Goal: Information Seeking & Learning: Learn about a topic

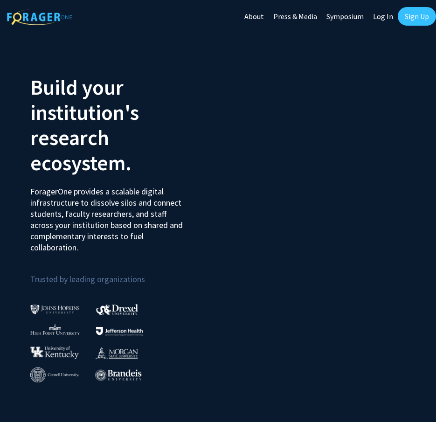
click at [392, 17] on link "Log In" at bounding box center [382, 16] width 29 height 33
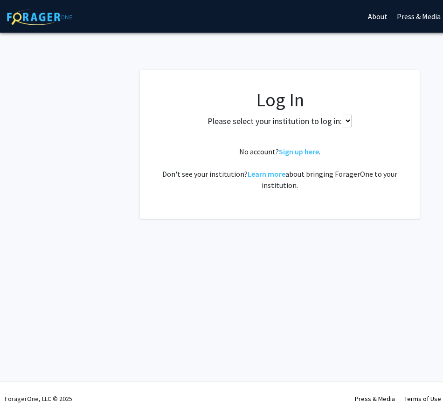
select select
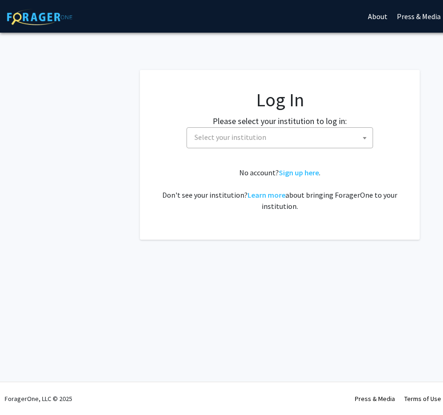
click at [290, 136] on span "Select your institution" at bounding box center [282, 137] width 182 height 19
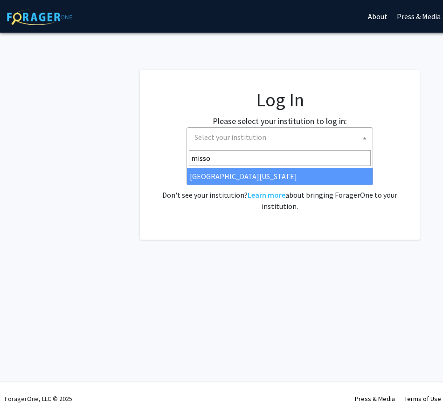
type input "missou"
select select "33"
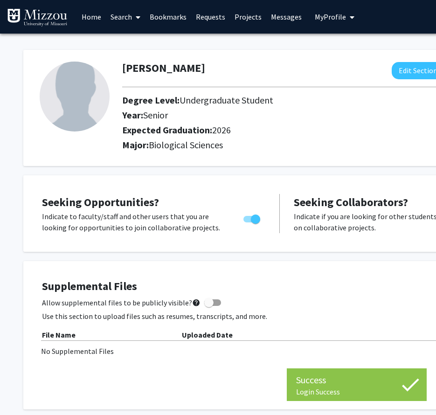
click at [169, 21] on link "Bookmarks" at bounding box center [168, 16] width 46 height 33
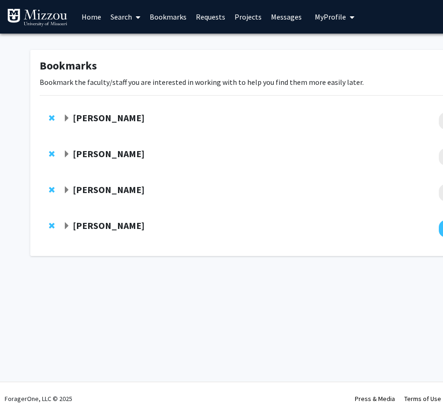
click at [108, 154] on strong "[PERSON_NAME]" at bounding box center [109, 154] width 72 height 12
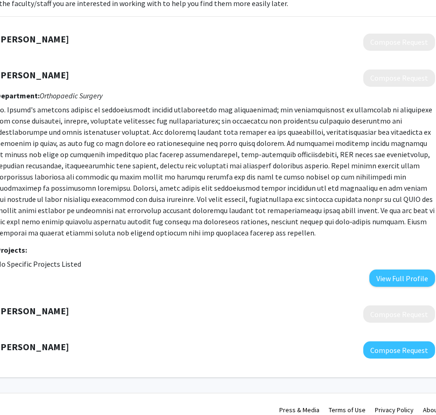
scroll to position [79, 72]
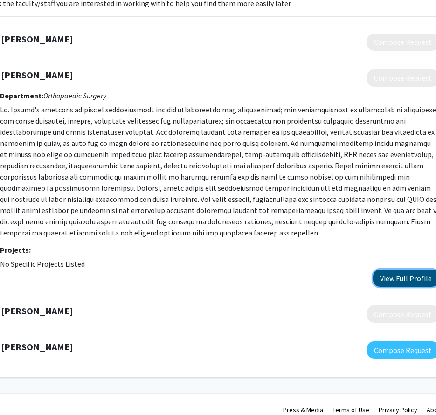
click at [395, 270] on button "View Full Profile" at bounding box center [406, 278] width 66 height 17
click at [396, 270] on button "View Full Profile" at bounding box center [406, 278] width 66 height 17
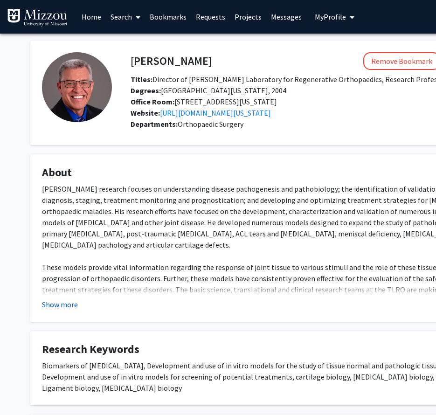
click at [63, 304] on button "Show more" at bounding box center [60, 304] width 36 height 11
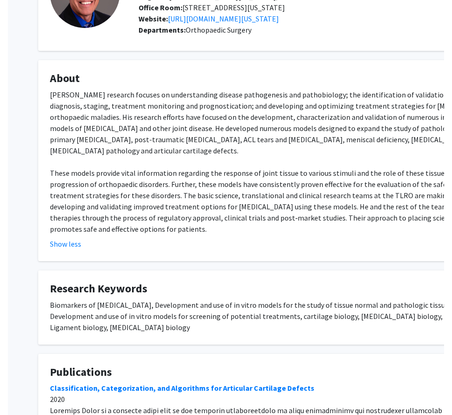
scroll to position [47, 0]
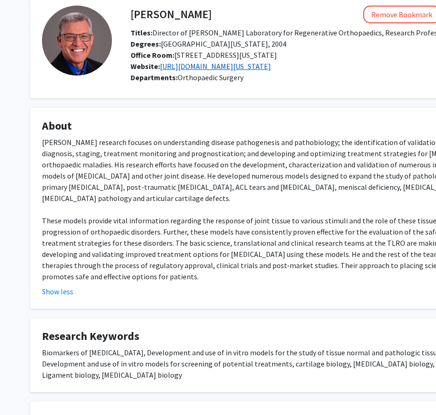
click at [191, 69] on link "[URL][DOMAIN_NAME][US_STATE]" at bounding box center [215, 66] width 111 height 9
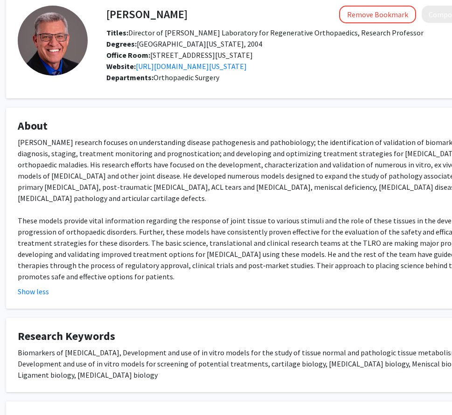
scroll to position [47, 29]
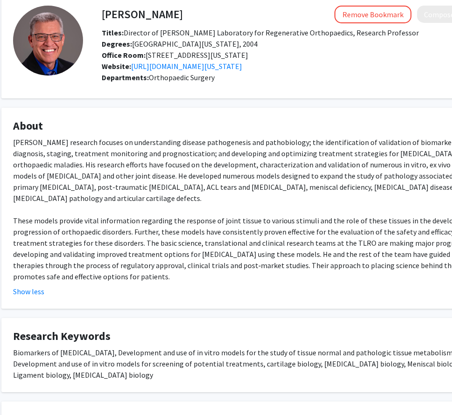
click at [249, 236] on div "[PERSON_NAME] research focuses on understanding disease pathogenesis and pathob…" at bounding box center [251, 210] width 476 height 146
click at [216, 153] on div "[PERSON_NAME] research focuses on understanding disease pathogenesis and pathob…" at bounding box center [251, 210] width 476 height 146
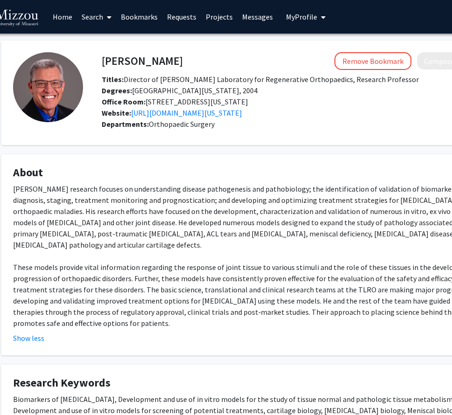
click at [143, 20] on link "Bookmarks" at bounding box center [139, 16] width 46 height 33
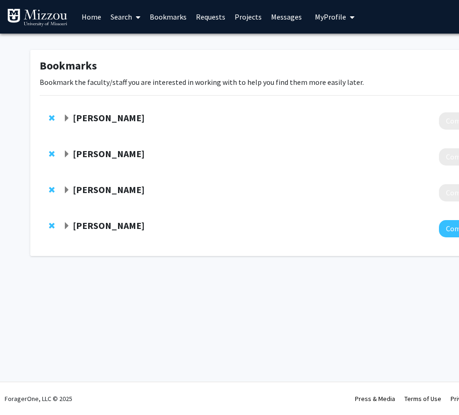
click at [87, 118] on strong "[PERSON_NAME]" at bounding box center [109, 118] width 72 height 12
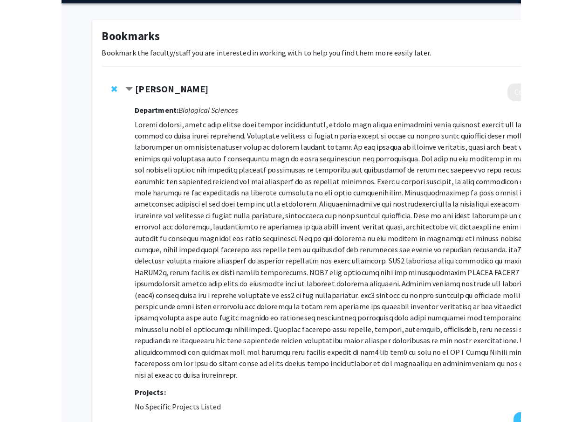
scroll to position [47, 0]
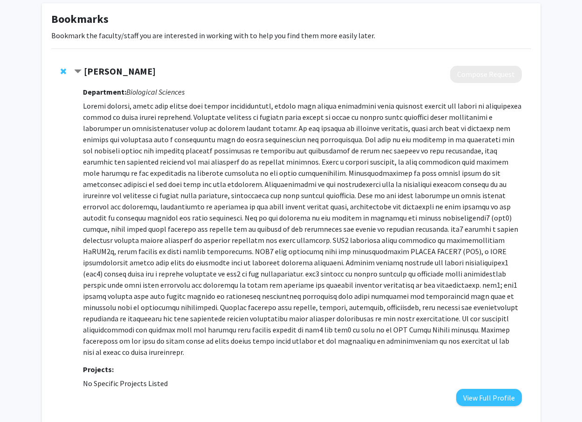
click at [61, 71] on span "Remove Paula McSteen from bookmarks" at bounding box center [64, 71] width 6 height 7
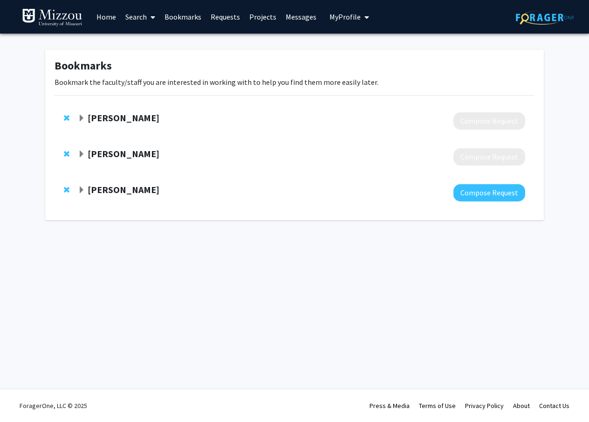
click at [83, 190] on span "Expand Anand Chandrasekhar Bookmark" at bounding box center [81, 190] width 7 height 7
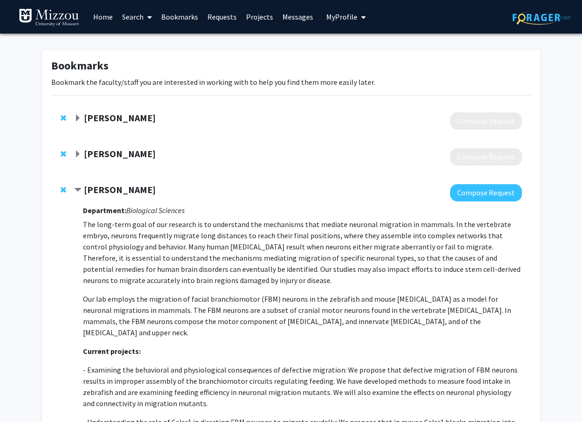
click at [106, 153] on strong "[PERSON_NAME]" at bounding box center [120, 154] width 72 height 12
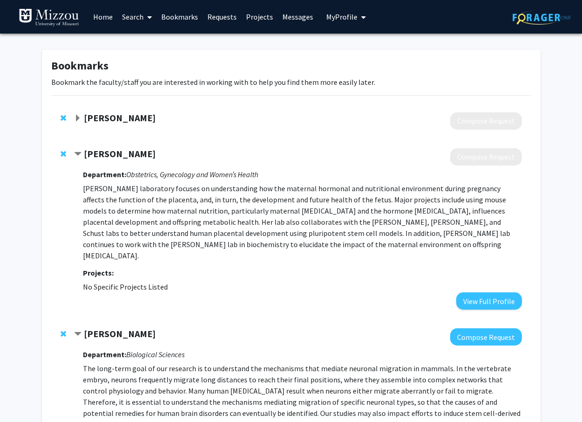
click at [389, 328] on div at bounding box center [298, 336] width 448 height 17
click at [271, 153] on div "[PERSON_NAME]" at bounding box center [174, 154] width 201 height 12
click at [236, 305] on div "[PERSON_NAME] Compose Request Department: Obstetrics, Gynecology and Women’s He…" at bounding box center [291, 229] width 480 height 180
click at [320, 302] on div "[PERSON_NAME] Compose Request Department: Obstetrics, Gynecology and Women’s He…" at bounding box center [291, 229] width 480 height 180
click at [346, 333] on div at bounding box center [298, 336] width 448 height 17
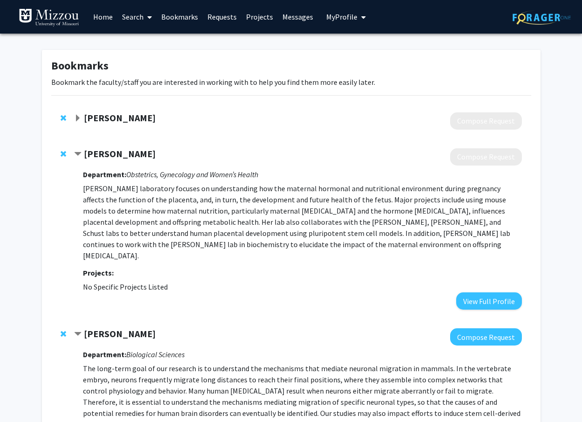
click at [272, 328] on div "[PERSON_NAME]" at bounding box center [174, 334] width 201 height 12
click at [140, 19] on link "Search" at bounding box center [137, 16] width 39 height 33
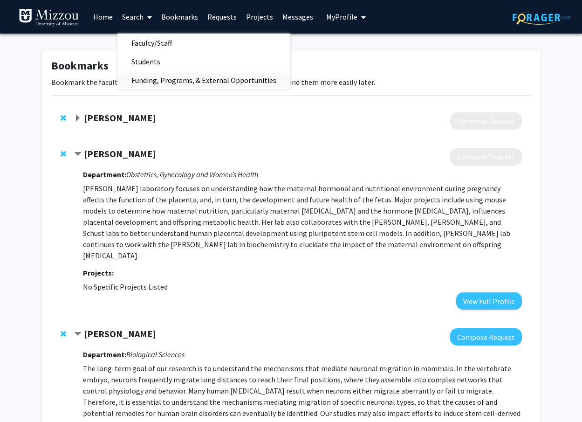
click at [174, 77] on span "Funding, Programs, & External Opportunities" at bounding box center [204, 80] width 173 height 19
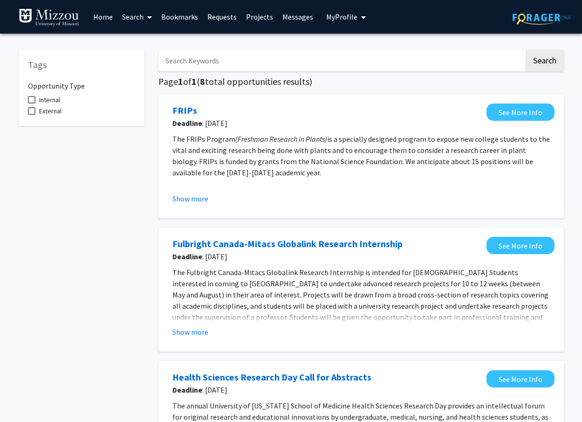
click at [251, 67] on input "Search Keywords" at bounding box center [342, 60] width 366 height 21
click at [347, 200] on div "Show more" at bounding box center [362, 198] width 378 height 11
click at [299, 70] on input "Search Keywords" at bounding box center [342, 60] width 366 height 21
type input "pathology"
click at [443, 50] on button "Search" at bounding box center [545, 60] width 38 height 21
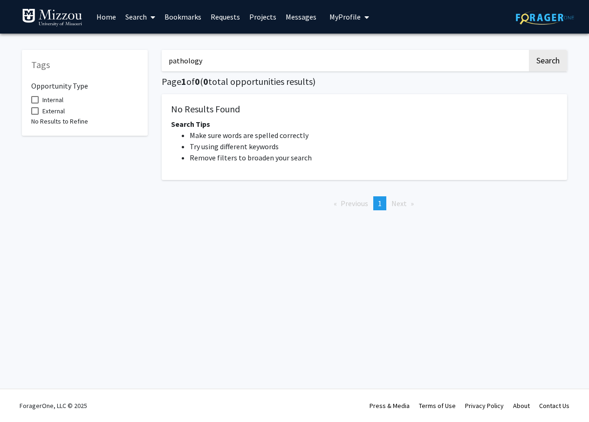
click at [159, 22] on link "Search" at bounding box center [140, 16] width 39 height 33
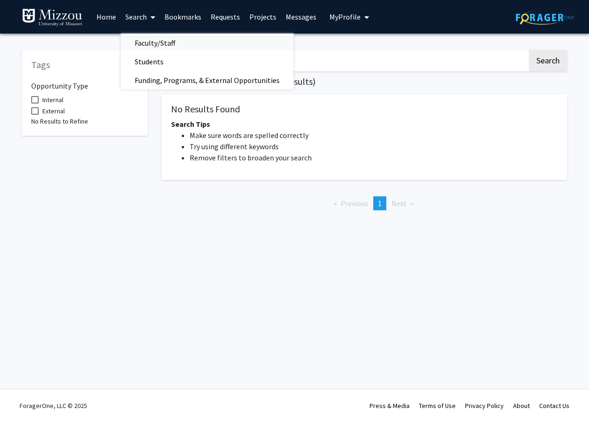
click at [178, 38] on span "Faculty/Staff" at bounding box center [155, 43] width 69 height 19
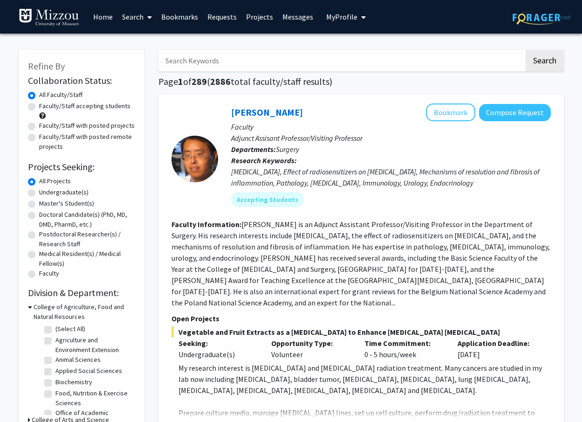
click at [230, 66] on input "Search Keywords" at bounding box center [342, 60] width 366 height 21
type input "[MEDICAL_DATA]"
click at [443, 50] on button "Search" at bounding box center [545, 60] width 38 height 21
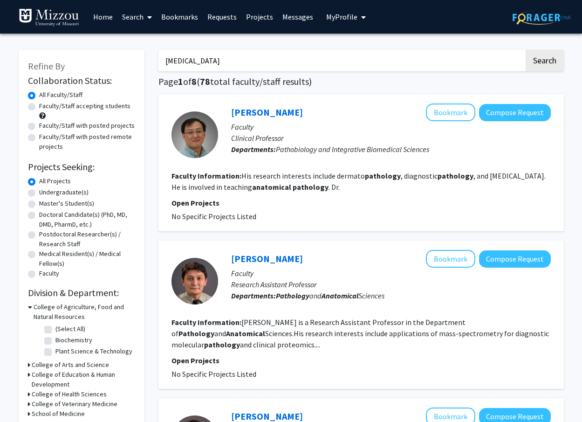
click at [49, 191] on label "Undergraduate(s)" at bounding box center [63, 192] width 49 height 10
click at [45, 191] on input "Undergraduate(s)" at bounding box center [42, 190] width 6 height 6
radio input "true"
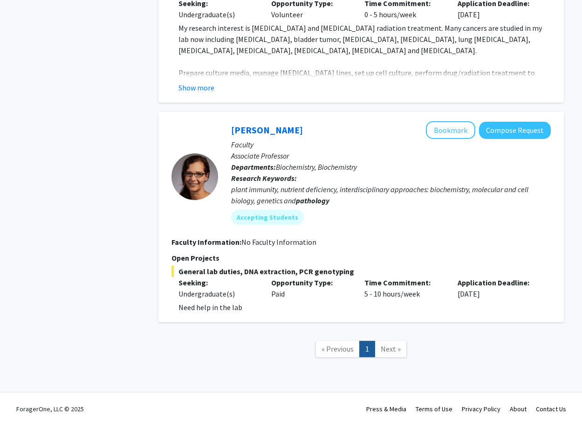
scroll to position [381, 0]
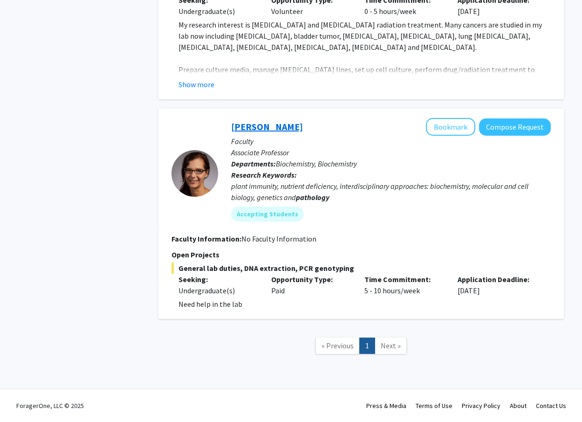
click at [258, 131] on link "[PERSON_NAME]" at bounding box center [267, 127] width 72 height 12
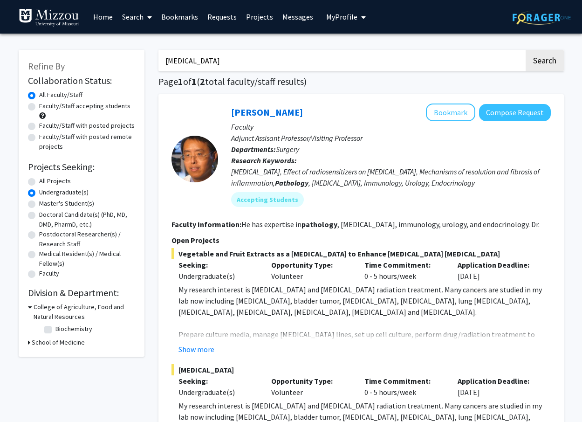
click at [340, 115] on div "[PERSON_NAME] Bookmark Compose Request" at bounding box center [391, 113] width 320 height 18
click at [201, 350] on button "Show more" at bounding box center [197, 349] width 36 height 11
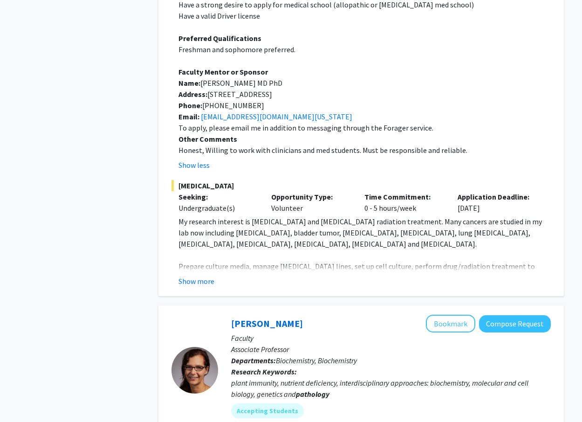
scroll to position [420, 0]
click at [183, 275] on button "Show more" at bounding box center [197, 280] width 36 height 11
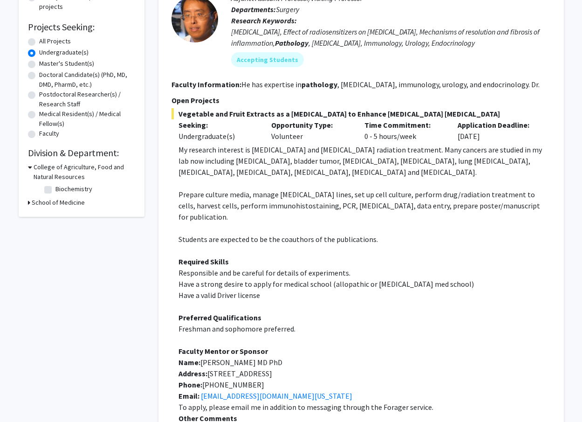
scroll to position [0, 0]
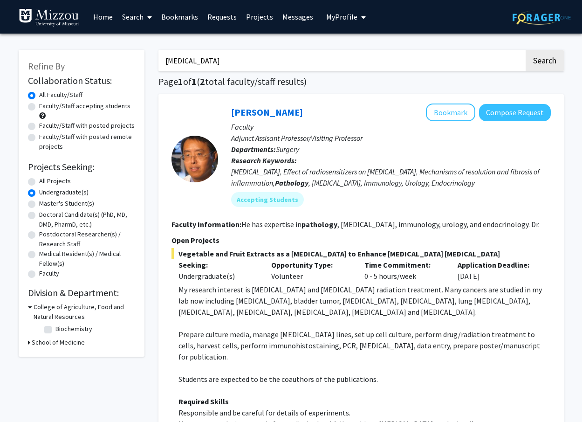
drag, startPoint x: 201, startPoint y: 62, endPoint x: 139, endPoint y: 73, distance: 63.3
type input "clinical pathology"
click at [443, 50] on button "Search" at bounding box center [545, 60] width 38 height 21
radio input "true"
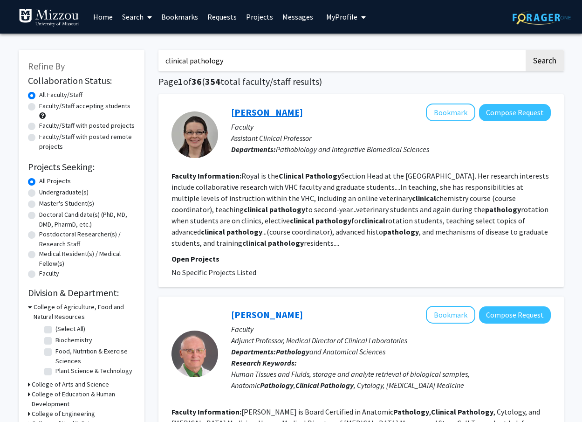
click at [269, 116] on link "[PERSON_NAME]" at bounding box center [267, 112] width 72 height 12
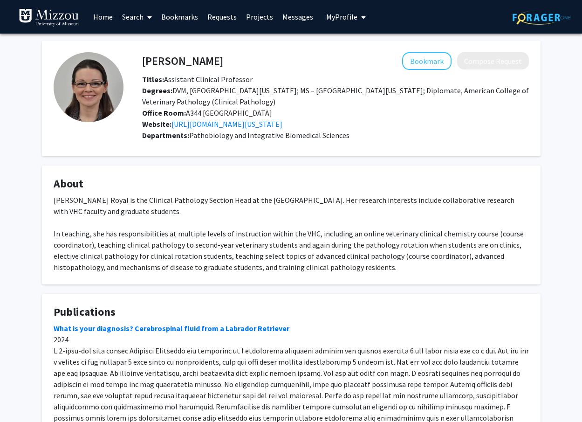
click at [127, 18] on link "Search" at bounding box center [137, 16] width 39 height 33
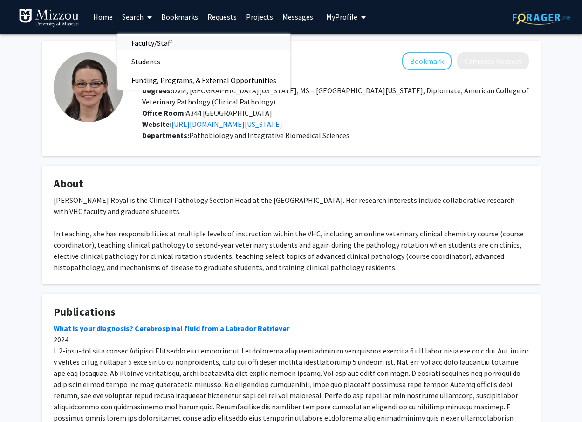
click at [146, 40] on span "Faculty/Staff" at bounding box center [152, 43] width 69 height 19
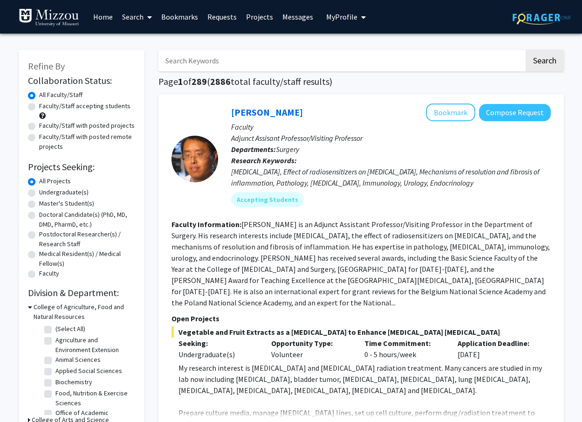
click at [64, 192] on label "Undergraduate(s)" at bounding box center [63, 192] width 49 height 10
click at [45, 192] on input "Undergraduate(s)" at bounding box center [42, 190] width 6 height 6
radio input "true"
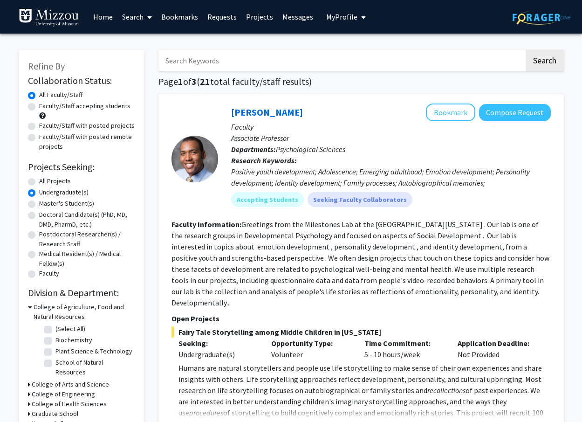
click at [88, 105] on label "Faculty/Staff accepting students" at bounding box center [84, 106] width 91 height 10
click at [45, 105] on input "Faculty/Staff accepting students" at bounding box center [42, 104] width 6 height 6
radio input "true"
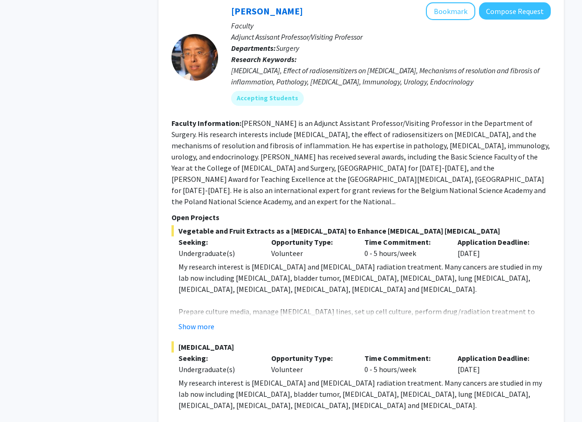
scroll to position [1819, 0]
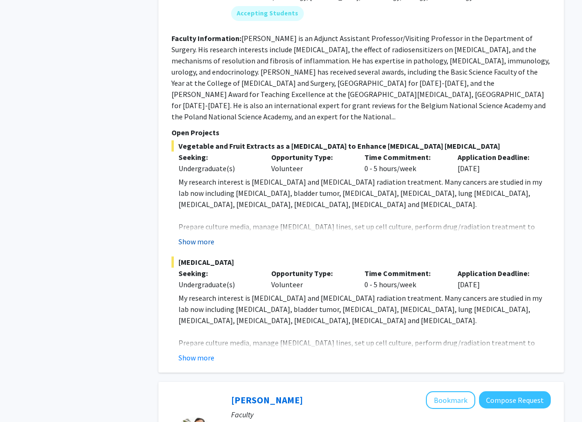
click at [208, 236] on button "Show more" at bounding box center [197, 241] width 36 height 11
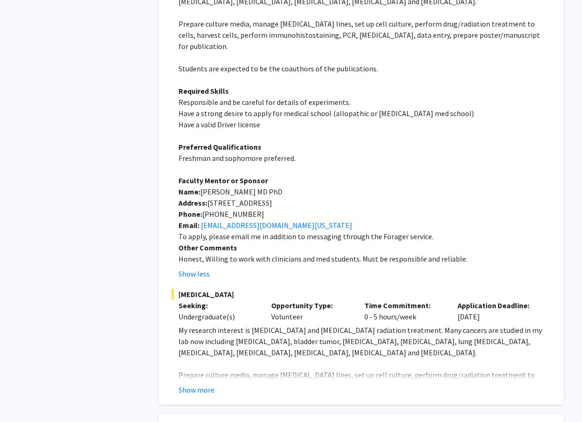
scroll to position [2005, 0]
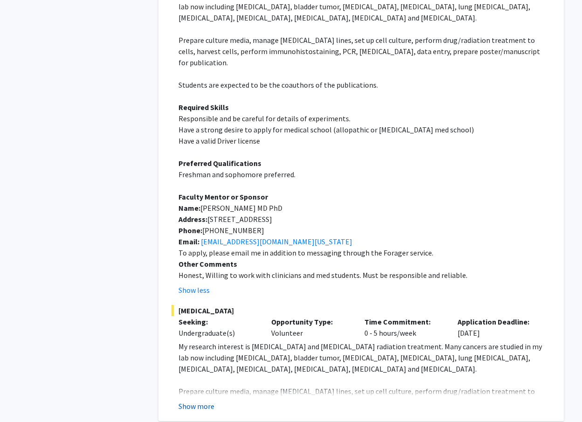
click at [197, 401] on button "Show more" at bounding box center [197, 406] width 36 height 11
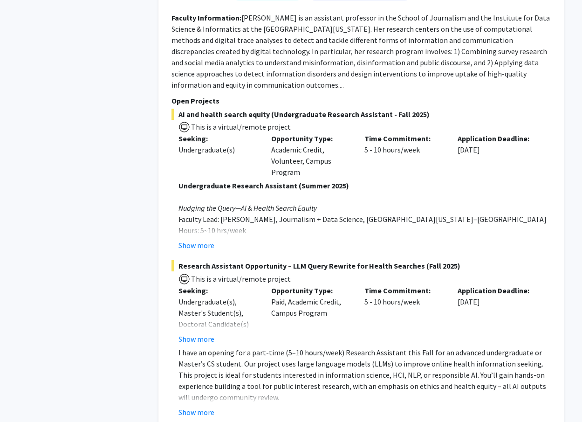
scroll to position [4783, 0]
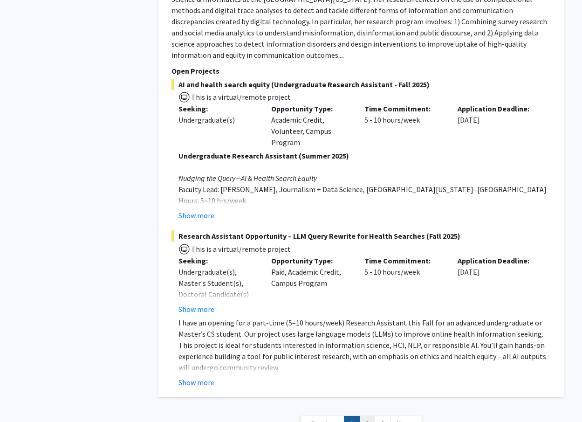
click at [367, 415] on link "2" at bounding box center [368, 424] width 16 height 16
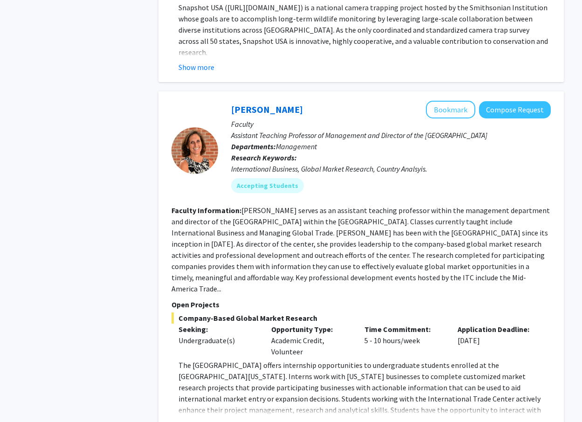
scroll to position [2893, 0]
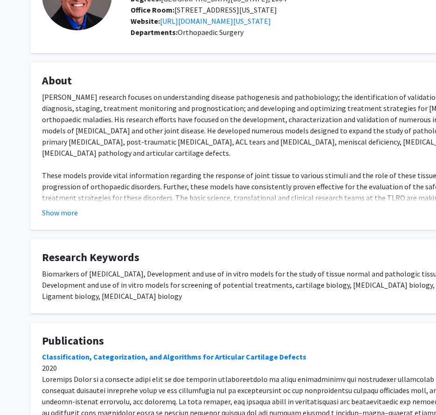
scroll to position [225, 0]
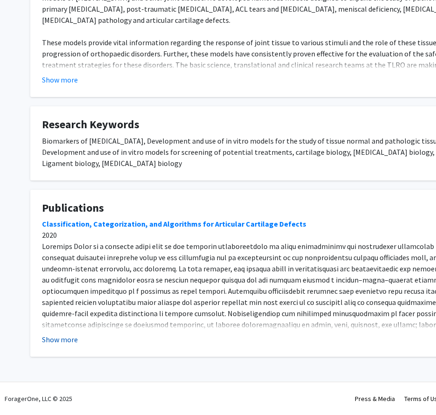
click at [67, 341] on button "Show more" at bounding box center [60, 339] width 36 height 11
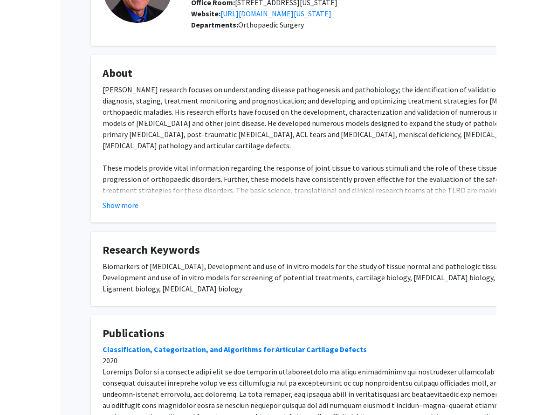
scroll to position [85, 0]
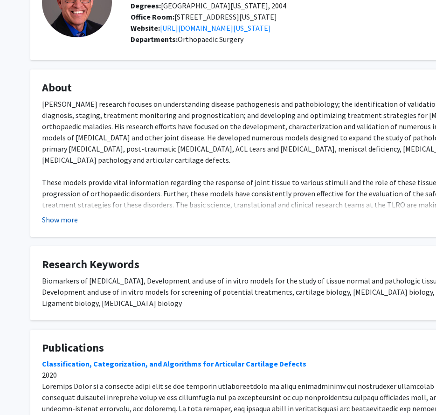
click at [63, 224] on button "Show more" at bounding box center [60, 219] width 36 height 11
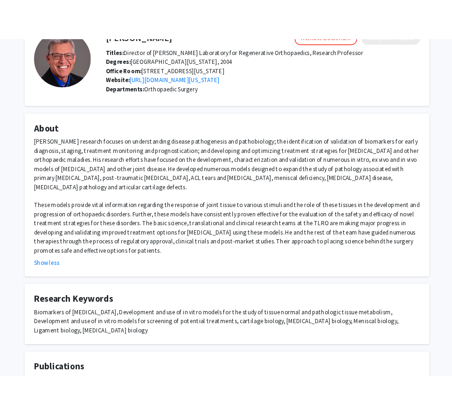
scroll to position [47, 0]
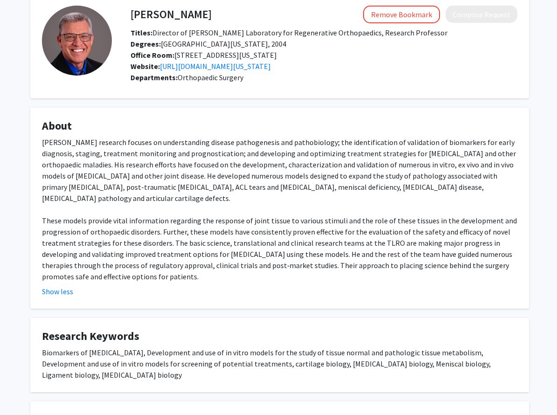
click at [121, 201] on div "[PERSON_NAME] research focuses on understanding disease pathogenesis and pathob…" at bounding box center [280, 210] width 476 height 146
click at [326, 223] on div "[PERSON_NAME] research focuses on understanding disease pathogenesis and pathob…" at bounding box center [280, 210] width 476 height 146
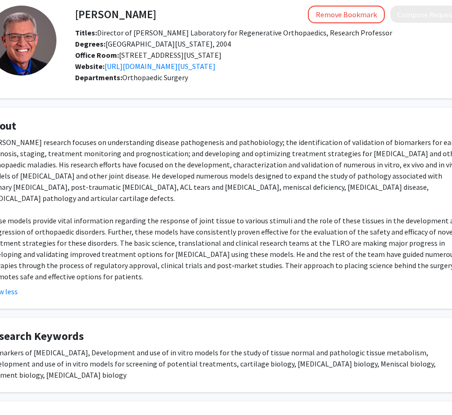
scroll to position [47, 56]
